Goal: Transaction & Acquisition: Purchase product/service

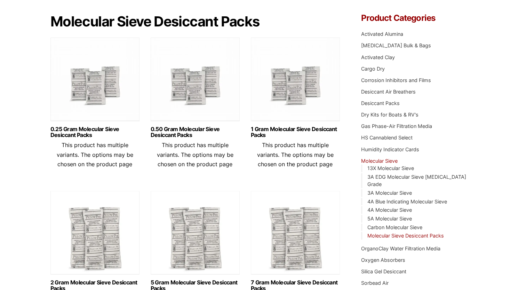
scroll to position [78, 0]
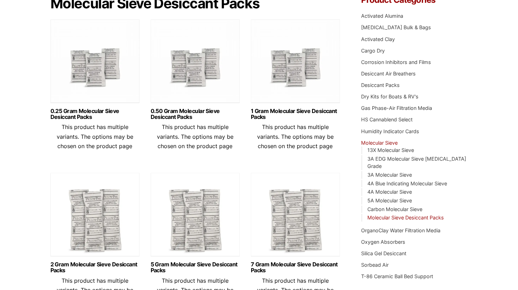
click at [202, 254] on img at bounding box center [195, 216] width 89 height 87
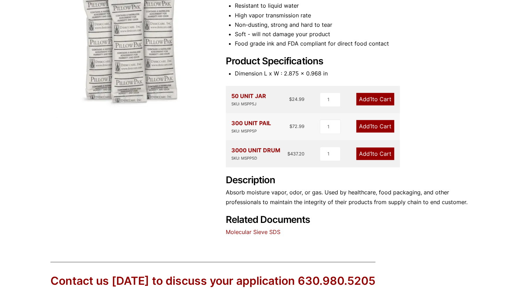
scroll to position [143, 0]
click at [361, 101] on link "Add 1 to Cart" at bounding box center [375, 99] width 38 height 13
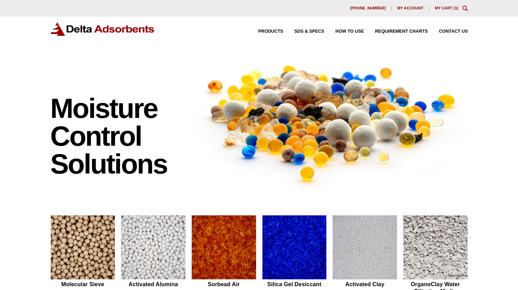
click at [448, 6] on div "[PHONE_NUMBER] My account My Cart ( 1 )" at bounding box center [258, 9] width 417 height 6
click at [446, 8] on link "My Cart ( 1 )" at bounding box center [447, 8] width 24 height 4
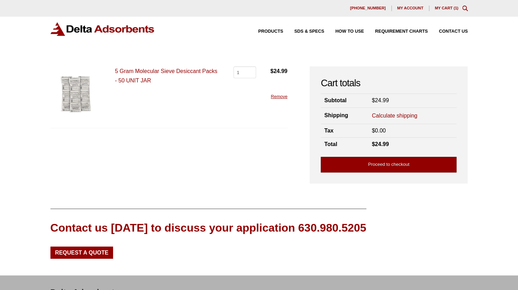
click at [389, 158] on link "Proceed to checkout" at bounding box center [389, 165] width 136 height 16
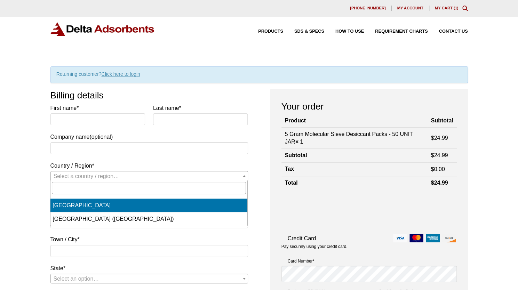
click at [83, 173] on span "Select a country / region…" at bounding box center [87, 176] width 66 height 6
